Goal: Check status

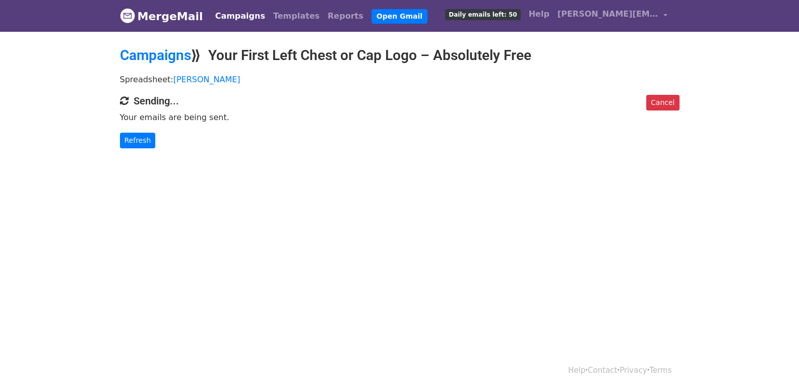
click at [148, 133] on link "Refresh" at bounding box center [138, 141] width 36 height 16
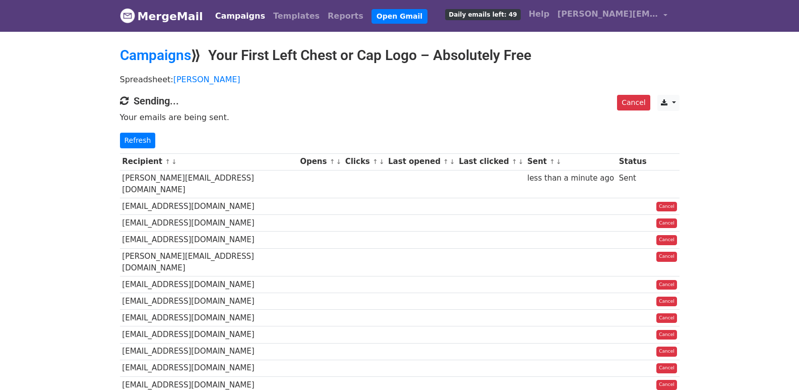
click at [124, 139] on link "Refresh" at bounding box center [138, 141] width 36 height 16
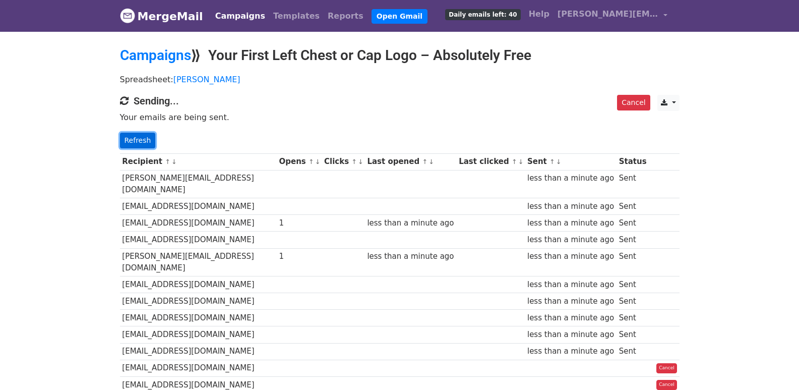
click at [141, 142] on link "Refresh" at bounding box center [138, 141] width 36 height 16
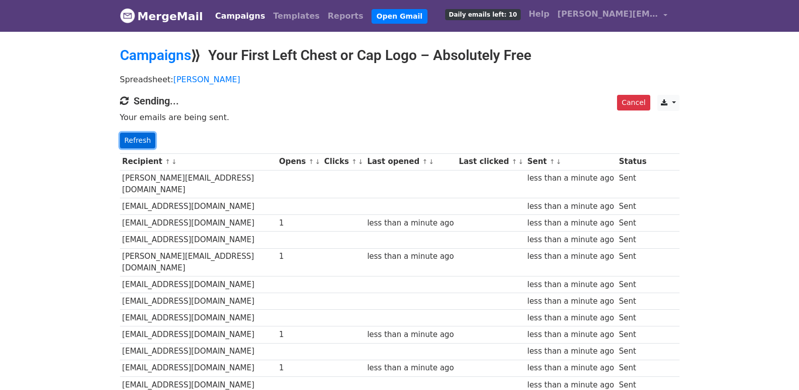
click at [139, 136] on link "Refresh" at bounding box center [138, 141] width 36 height 16
click at [134, 145] on link "Refresh" at bounding box center [138, 141] width 36 height 16
